Goal: Information Seeking & Learning: Check status

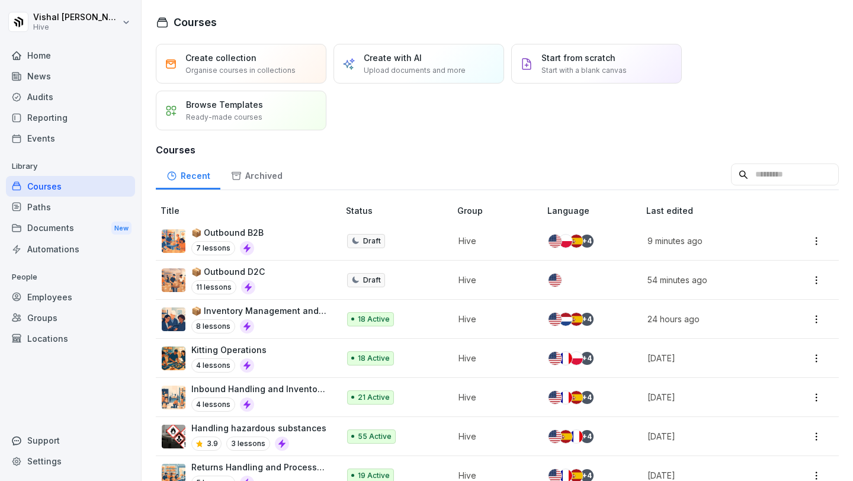
click at [89, 181] on div "Courses" at bounding box center [70, 186] width 129 height 21
click at [74, 121] on div "Reporting" at bounding box center [70, 117] width 129 height 21
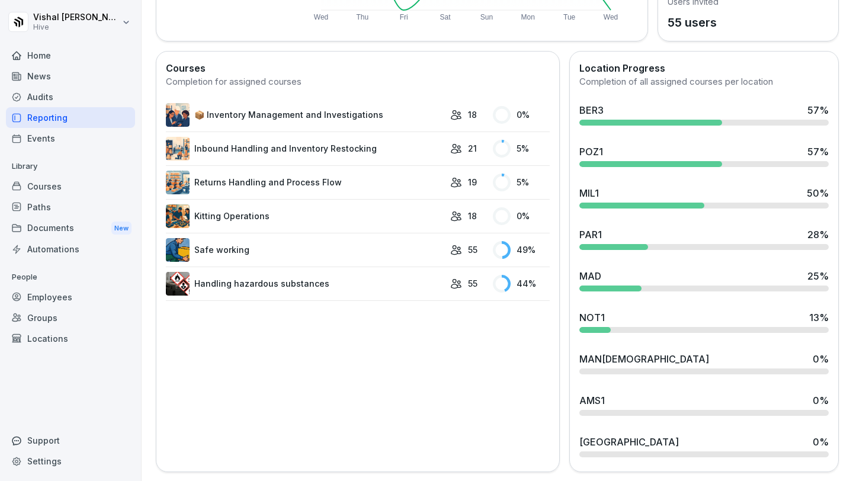
scroll to position [258, 0]
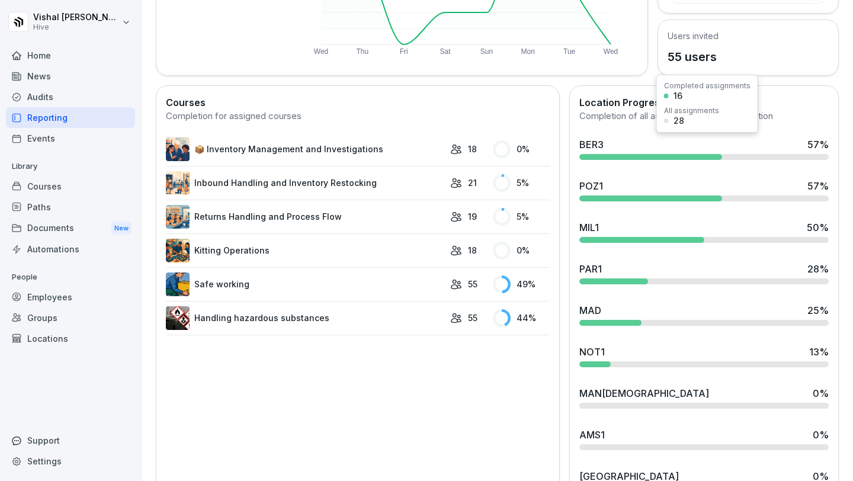
click at [650, 152] on div "BER3 57 %" at bounding box center [703, 149] width 259 height 32
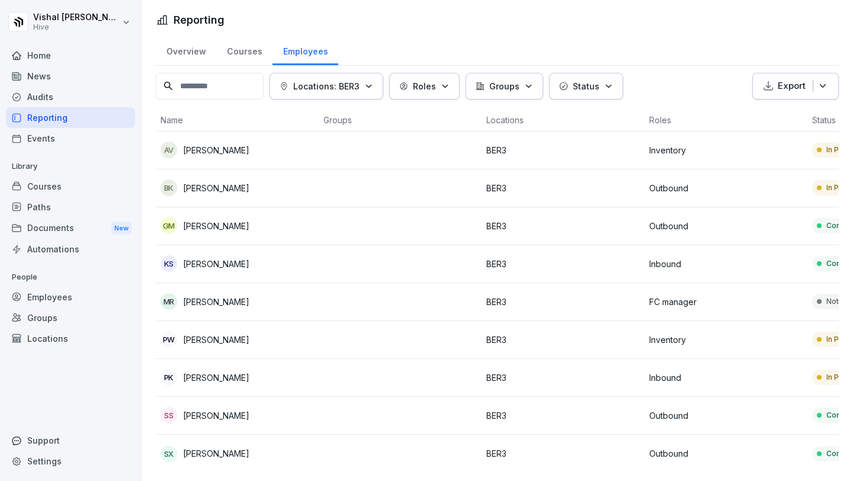
click at [232, 58] on div "Courses" at bounding box center [244, 50] width 56 height 30
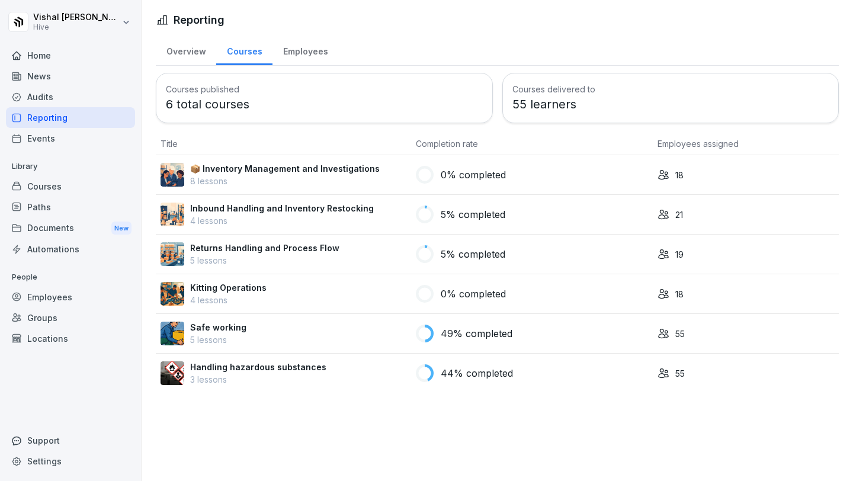
click at [348, 218] on p "4 lessons" at bounding box center [282, 220] width 184 height 12
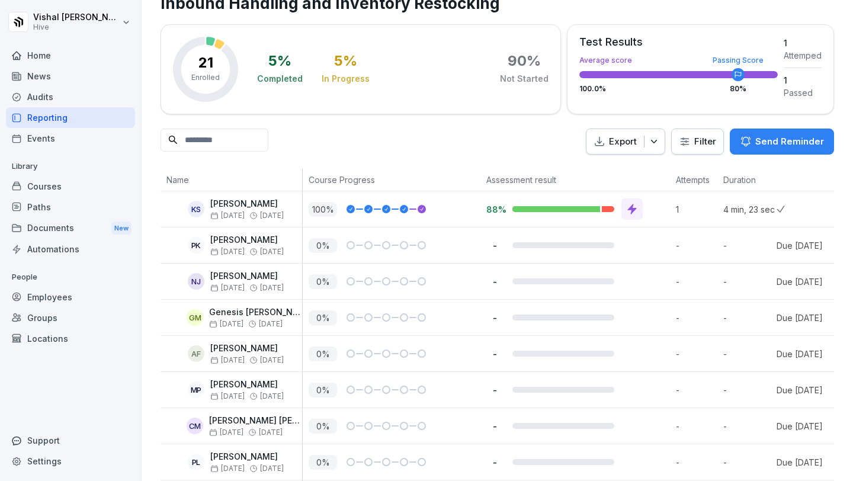
scroll to position [38, 0]
click at [454, 213] on div "100 %" at bounding box center [395, 208] width 172 height 15
click at [258, 203] on p "[PERSON_NAME]" at bounding box center [246, 203] width 73 height 10
click at [761, 216] on div "4 min, 23 sec" at bounding box center [746, 209] width 59 height 36
click at [783, 210] on icon at bounding box center [780, 208] width 8 height 7
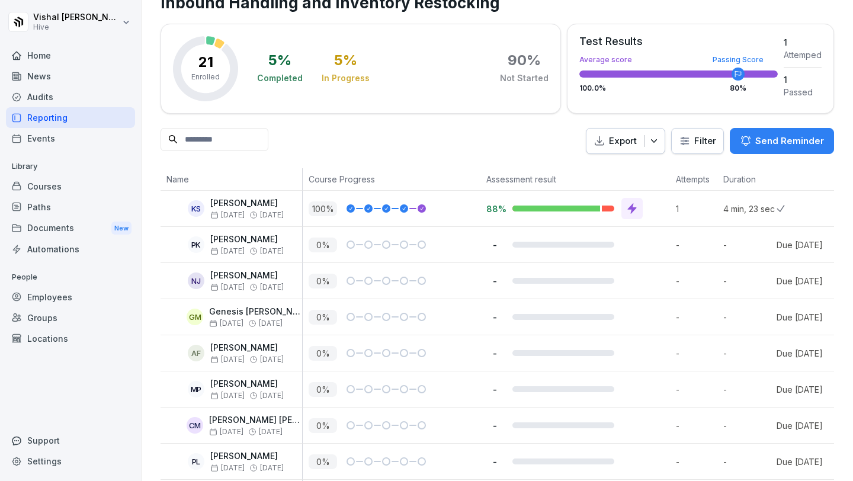
click at [783, 210] on icon at bounding box center [780, 208] width 8 height 7
click at [627, 210] on icon at bounding box center [632, 209] width 12 height 12
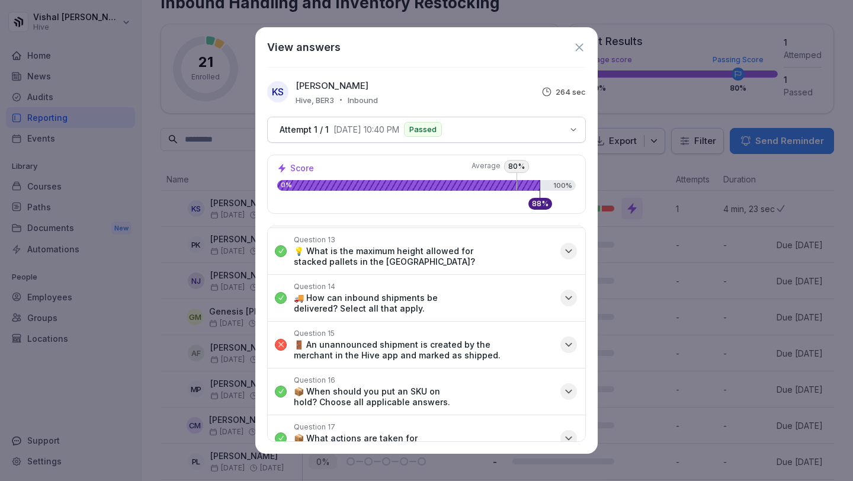
scroll to position [545, 0]
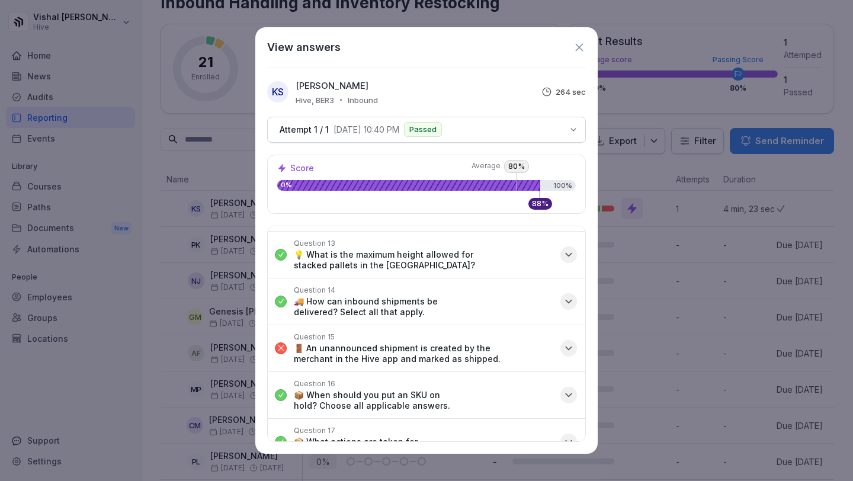
click at [567, 345] on icon "button" at bounding box center [569, 348] width 12 height 12
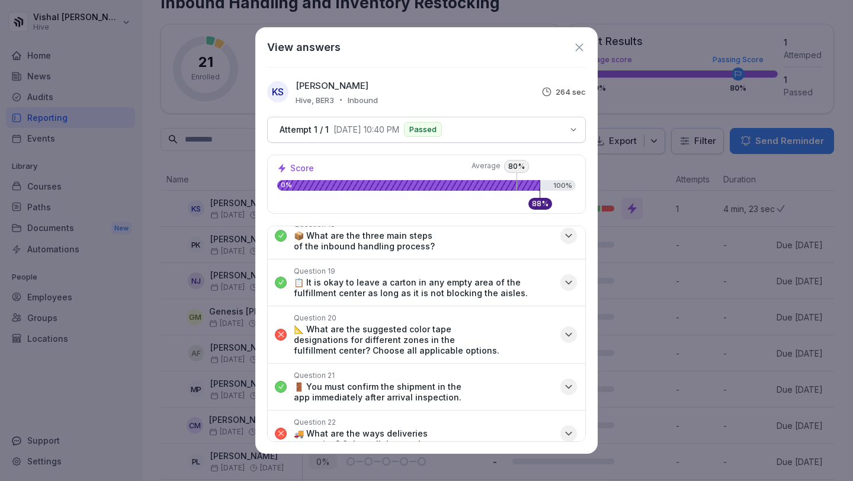
scroll to position [864, 0]
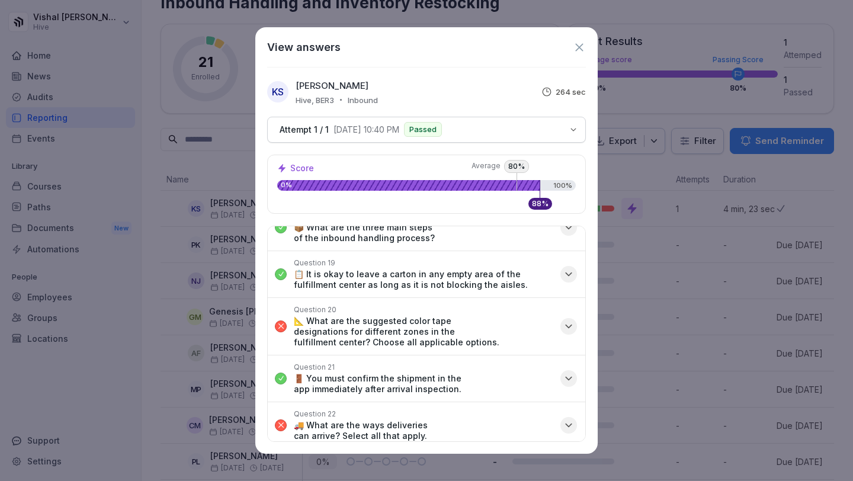
click at [565, 320] on icon "button" at bounding box center [569, 326] width 12 height 12
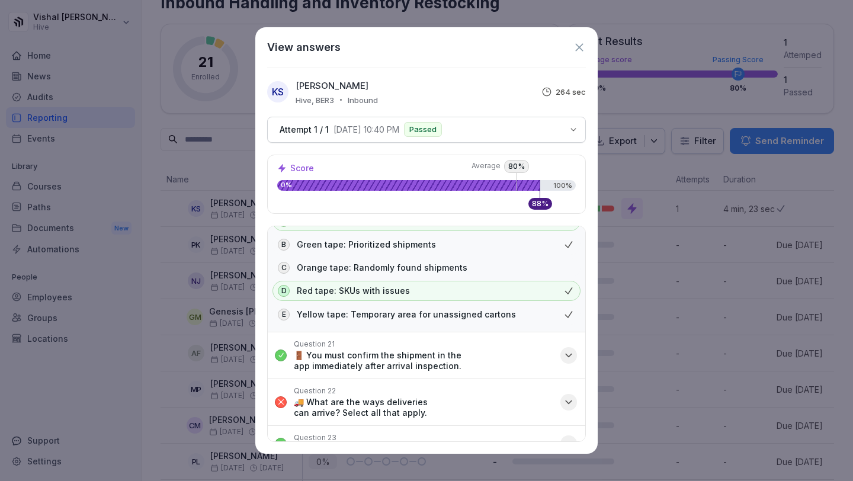
scroll to position [1097, 0]
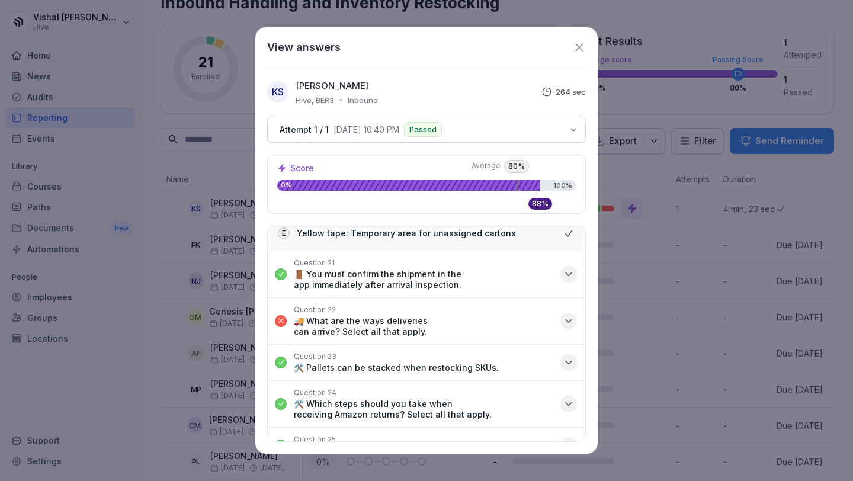
click at [571, 141] on button "Attempt 1 / 1 10/13/2025, 10:40 PM Passed" at bounding box center [426, 130] width 319 height 26
click at [574, 128] on icon "button" at bounding box center [573, 129] width 9 height 9
click at [575, 43] on icon at bounding box center [579, 47] width 13 height 13
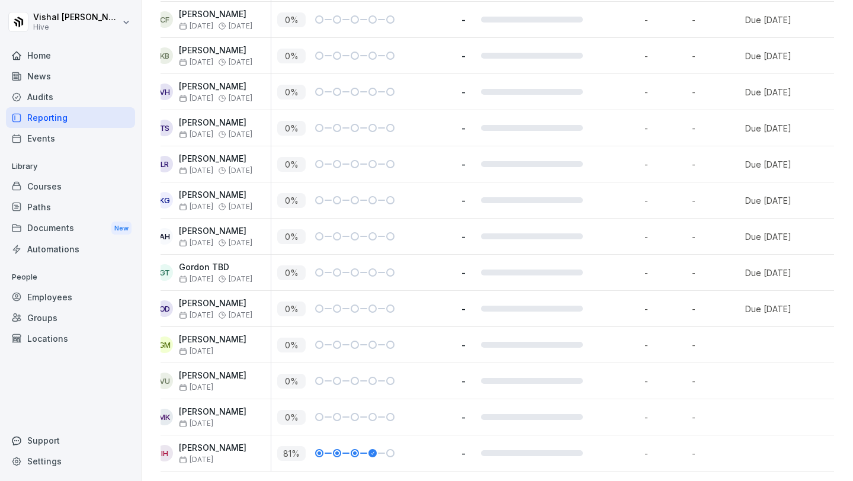
scroll to position [0, 0]
